Goal: Task Accomplishment & Management: Manage account settings

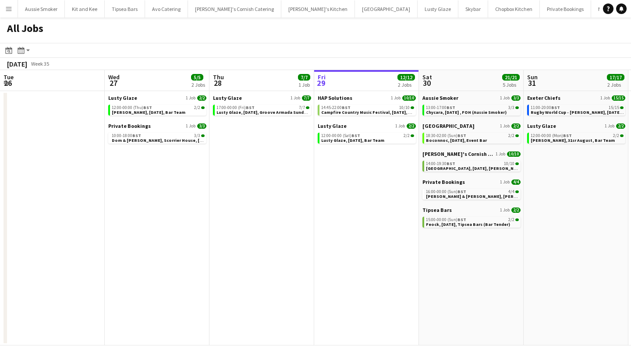
scroll to position [0, 210]
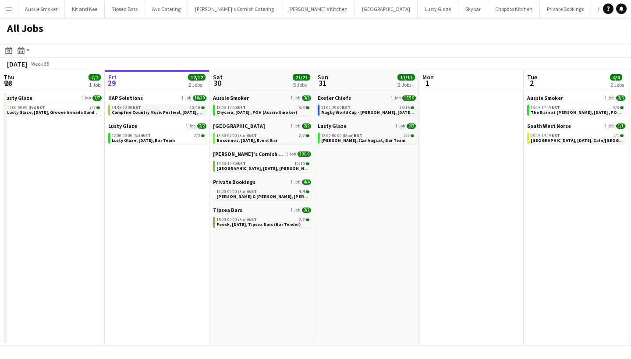
click at [184, 111] on span "Campfire Country Music Festival, 29th August, Bar (HAP)" at bounding box center [165, 113] width 107 height 6
click at [274, 223] on span "Feock, [DATE], Tipsea Bars (Bar Tender)" at bounding box center [259, 225] width 84 height 6
click at [255, 164] on div "14:00-19:30 BST 10/10" at bounding box center [263, 164] width 93 height 4
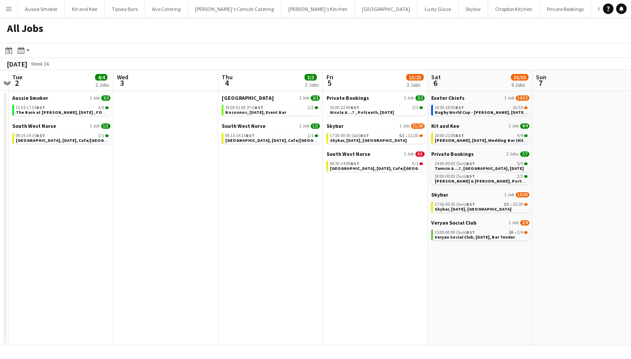
scroll to position [0, 306]
click at [450, 178] on span "[PERSON_NAME] & [PERSON_NAME], Porthpean House, [DATE]" at bounding box center [499, 181] width 131 height 6
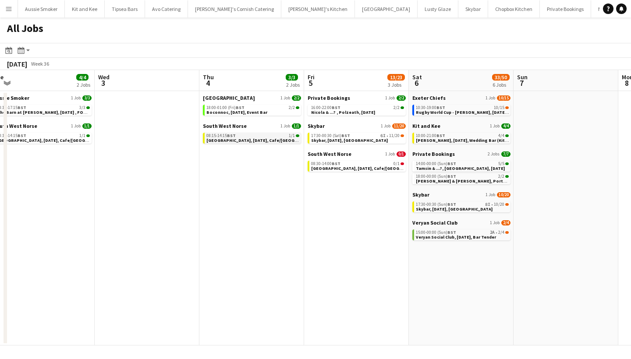
scroll to position [0, 328]
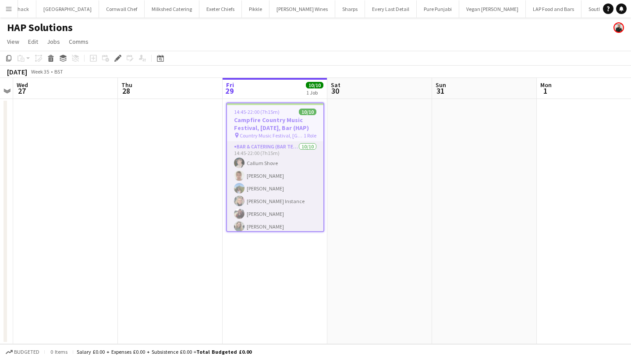
click at [270, 196] on app-card-role "Bar & Catering (Bar Tender) 10/10 14:45-22:00 (7h15m) Callum Shove Debbie Steve…" at bounding box center [275, 214] width 96 height 144
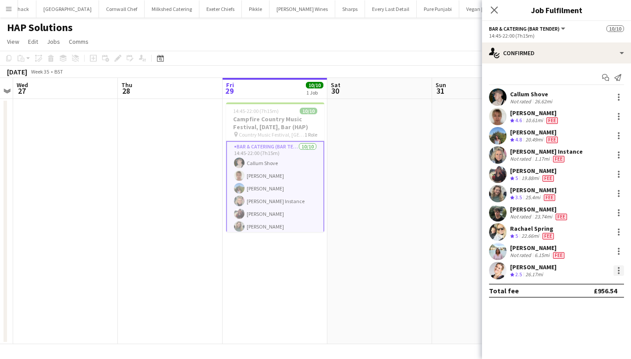
click at [618, 269] on div at bounding box center [619, 271] width 11 height 11
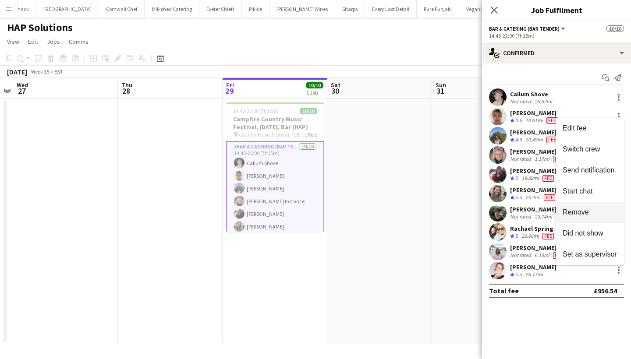
click at [598, 212] on span "Remove" at bounding box center [590, 213] width 54 height 8
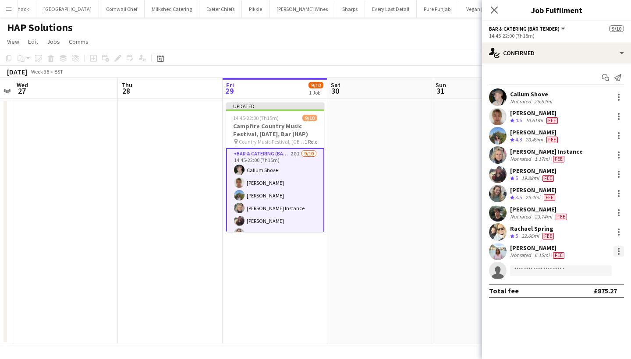
click at [623, 252] on div at bounding box center [619, 251] width 11 height 11
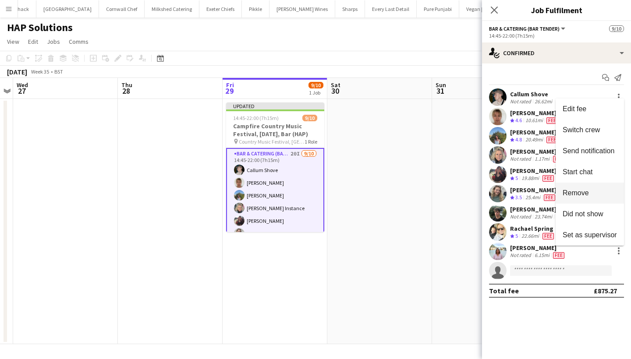
click at [571, 188] on button "Remove" at bounding box center [590, 193] width 68 height 21
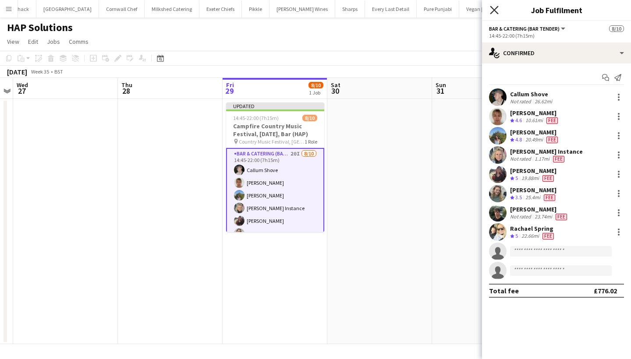
click at [492, 9] on icon "Close pop-in" at bounding box center [494, 10] width 8 height 8
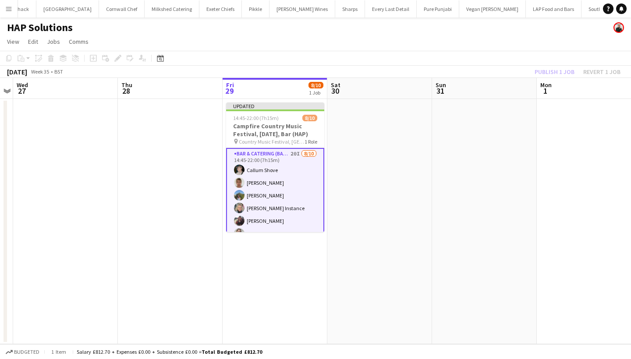
click at [559, 68] on div "Publish 1 job Revert 1 job" at bounding box center [577, 71] width 107 height 11
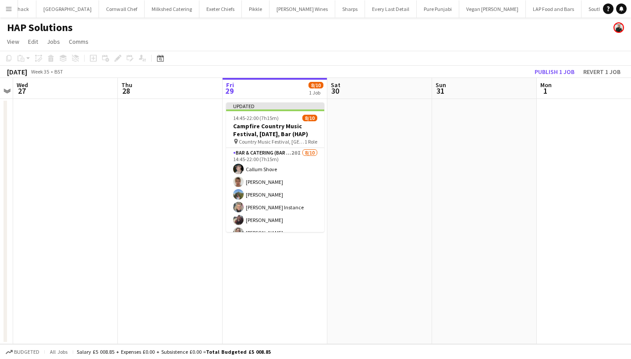
click at [559, 68] on button "Publish 1 job" at bounding box center [554, 71] width 47 height 11
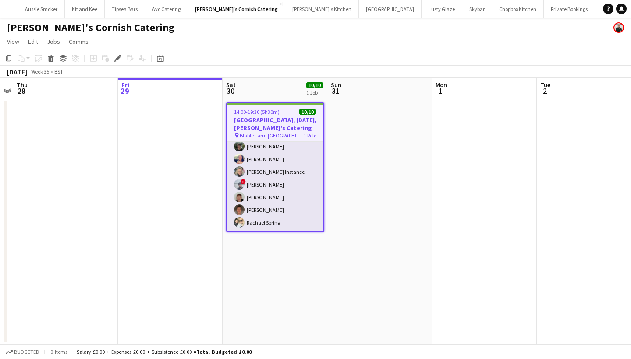
scroll to position [55, 0]
